Goal: Subscribe to service/newsletter

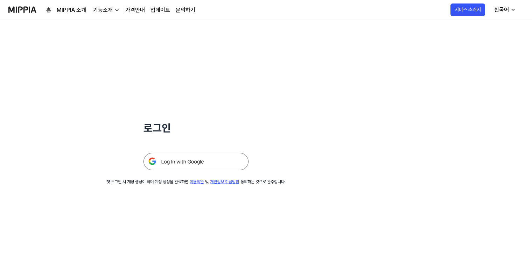
click at [202, 162] on img at bounding box center [195, 161] width 105 height 17
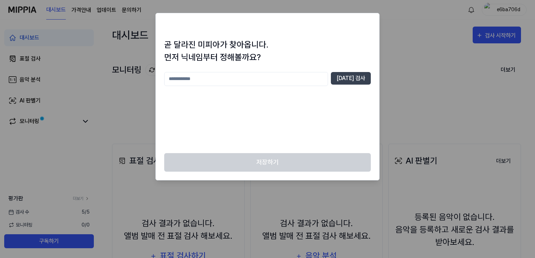
click at [227, 78] on input "text" at bounding box center [246, 79] width 164 height 14
type input "**"
click at [350, 83] on button "[DATE] 검사" at bounding box center [351, 78] width 40 height 13
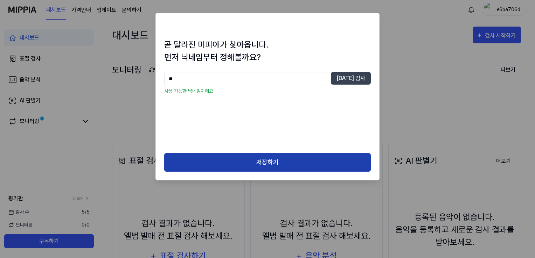
click at [294, 168] on button "저장하기" at bounding box center [267, 162] width 206 height 19
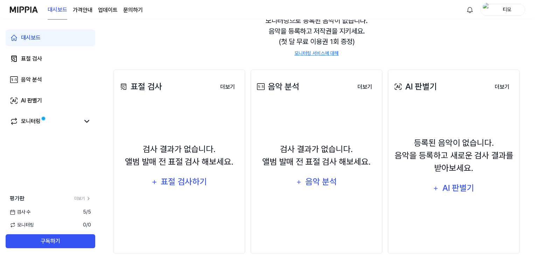
scroll to position [84, 0]
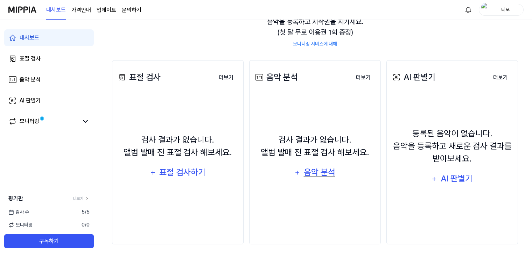
click at [316, 176] on div "음악 분석" at bounding box center [319, 172] width 33 height 13
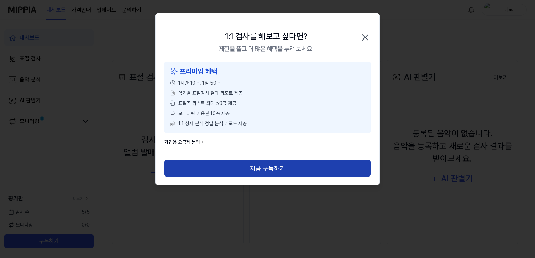
click at [281, 169] on button "지금 구독하기" at bounding box center [267, 168] width 206 height 17
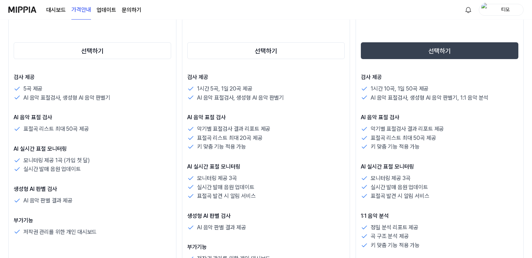
scroll to position [140, 0]
